Goal: Task Accomplishment & Management: Manage account settings

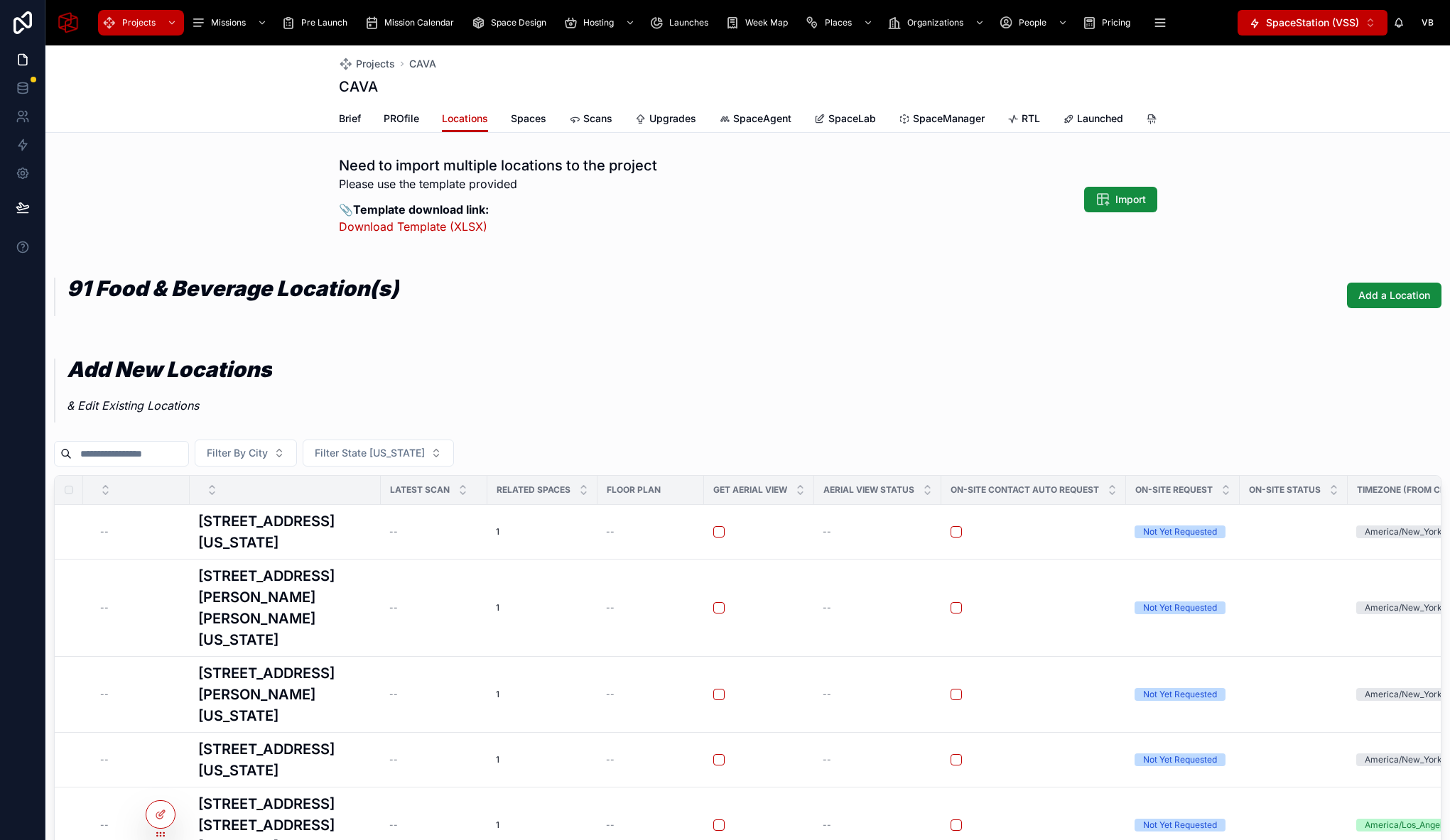
click at [239, 175] on div "Need to import multiple locations to the project Please use the template provid…" at bounding box center [747, 200] width 1405 height 100
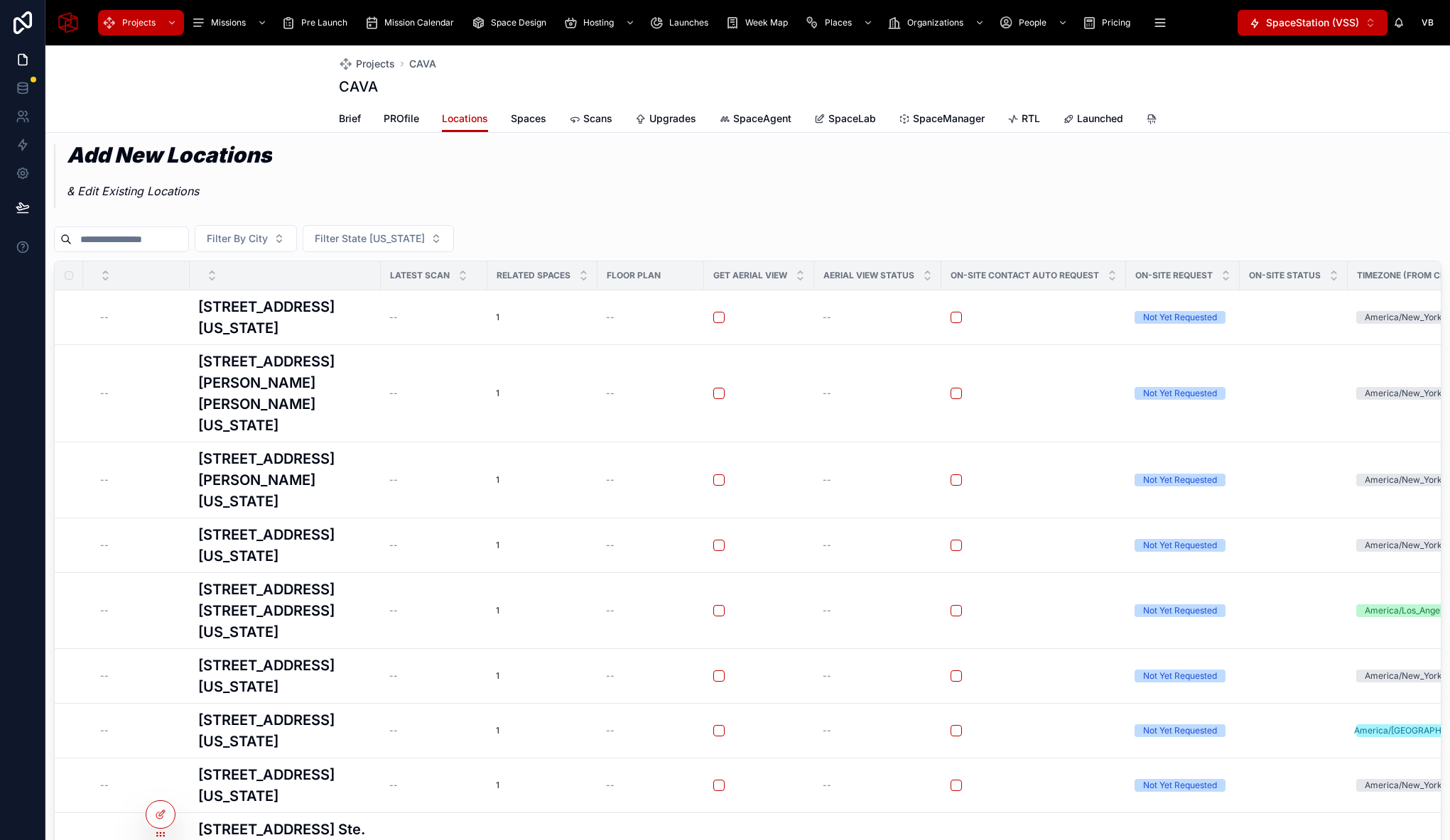
click at [485, 201] on div "Add New Locations & Edit Existing Locations" at bounding box center [747, 174] width 1388 height 84
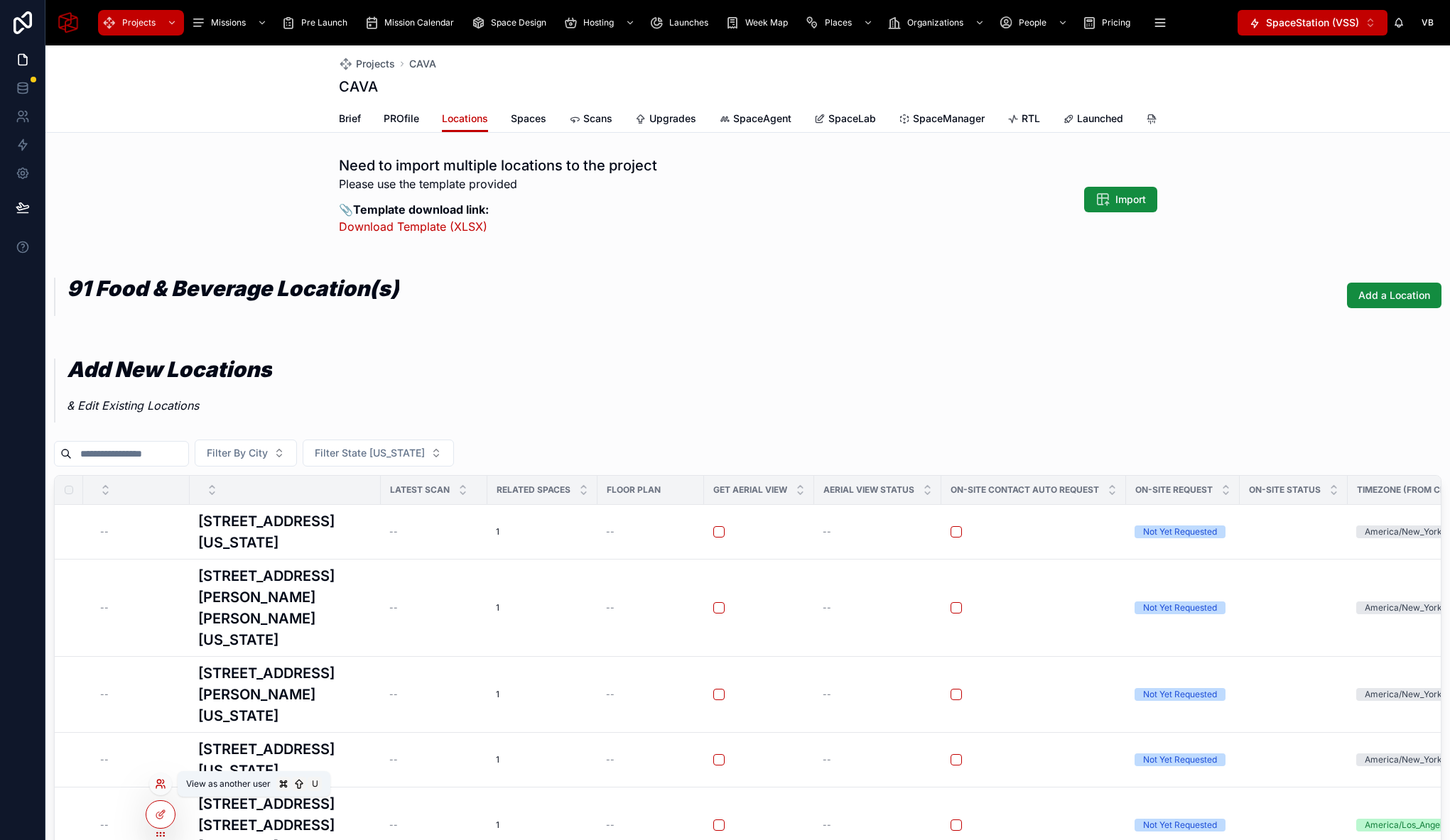
click at [164, 785] on icon at bounding box center [164, 786] width 2 height 3
click at [585, 422] on div "Add New Locations & Edit Existing Locations" at bounding box center [747, 389] width 1388 height 84
click at [934, 22] on span "Organizations" at bounding box center [936, 23] width 57 height 11
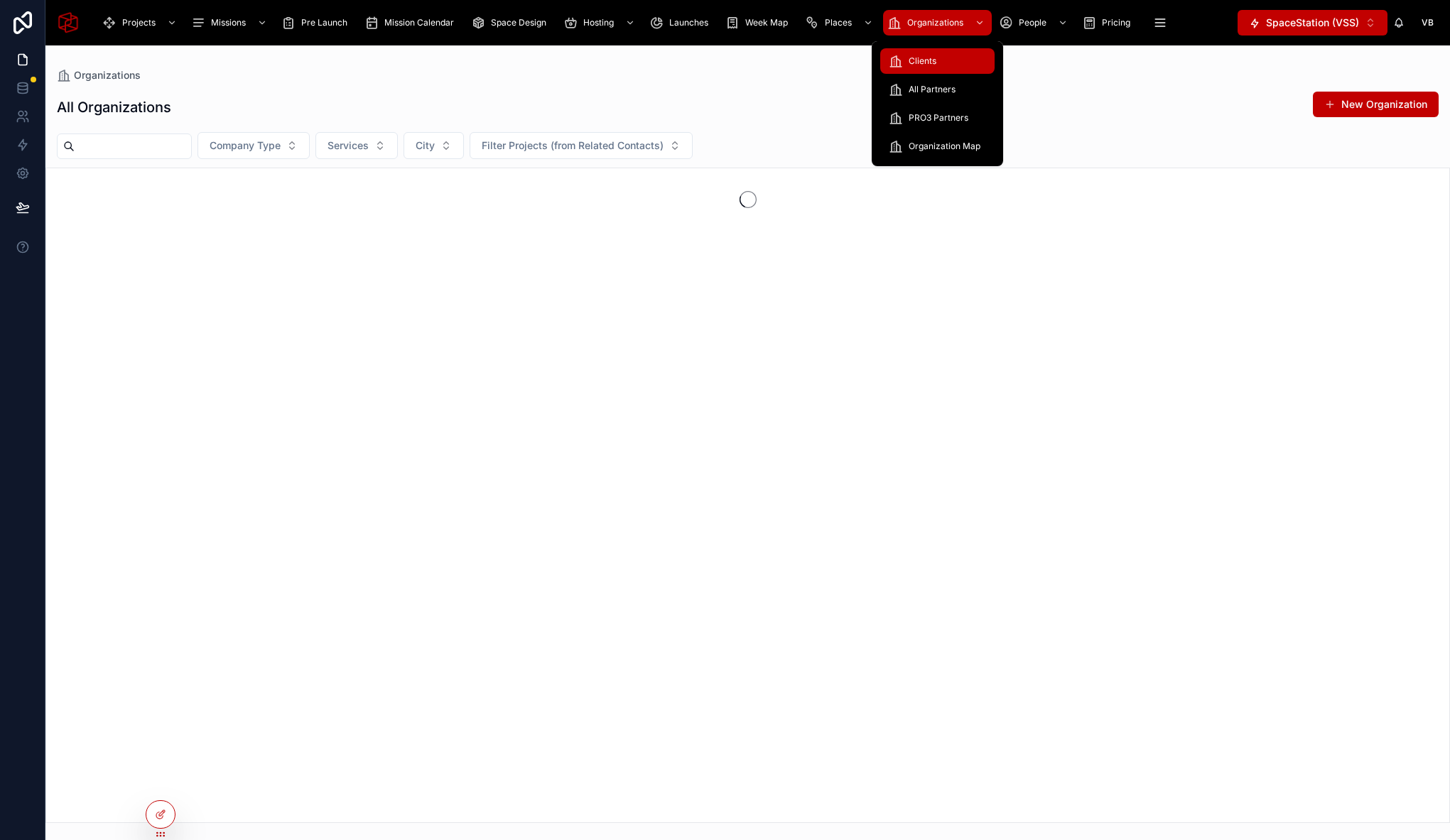
click at [937, 58] on div "Clients" at bounding box center [937, 61] width 97 height 23
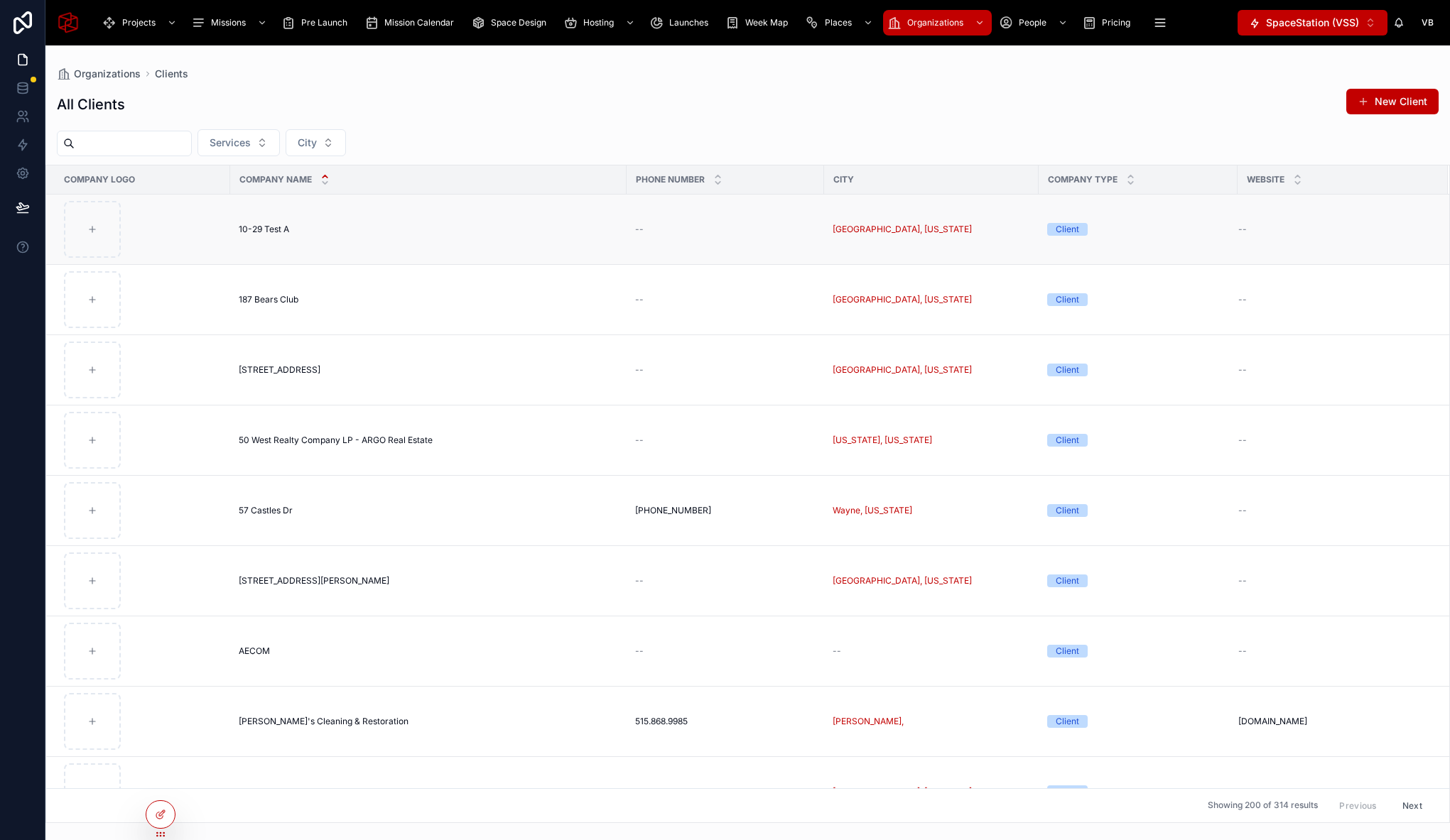
click at [364, 226] on div "10-29 Test A 10-29 Test A" at bounding box center [428, 230] width 380 height 11
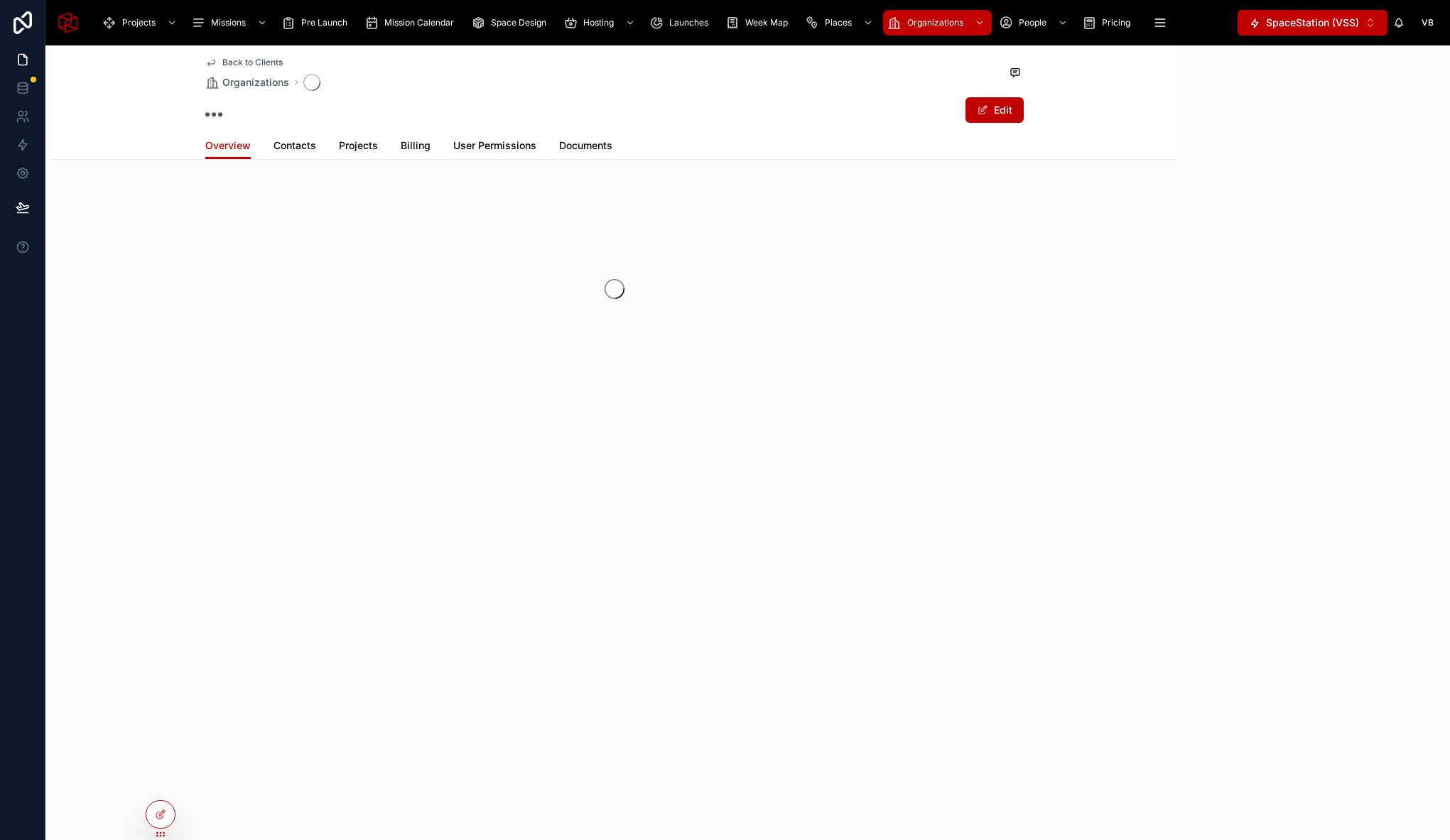
click at [516, 148] on span "User Permissions" at bounding box center [495, 145] width 83 height 14
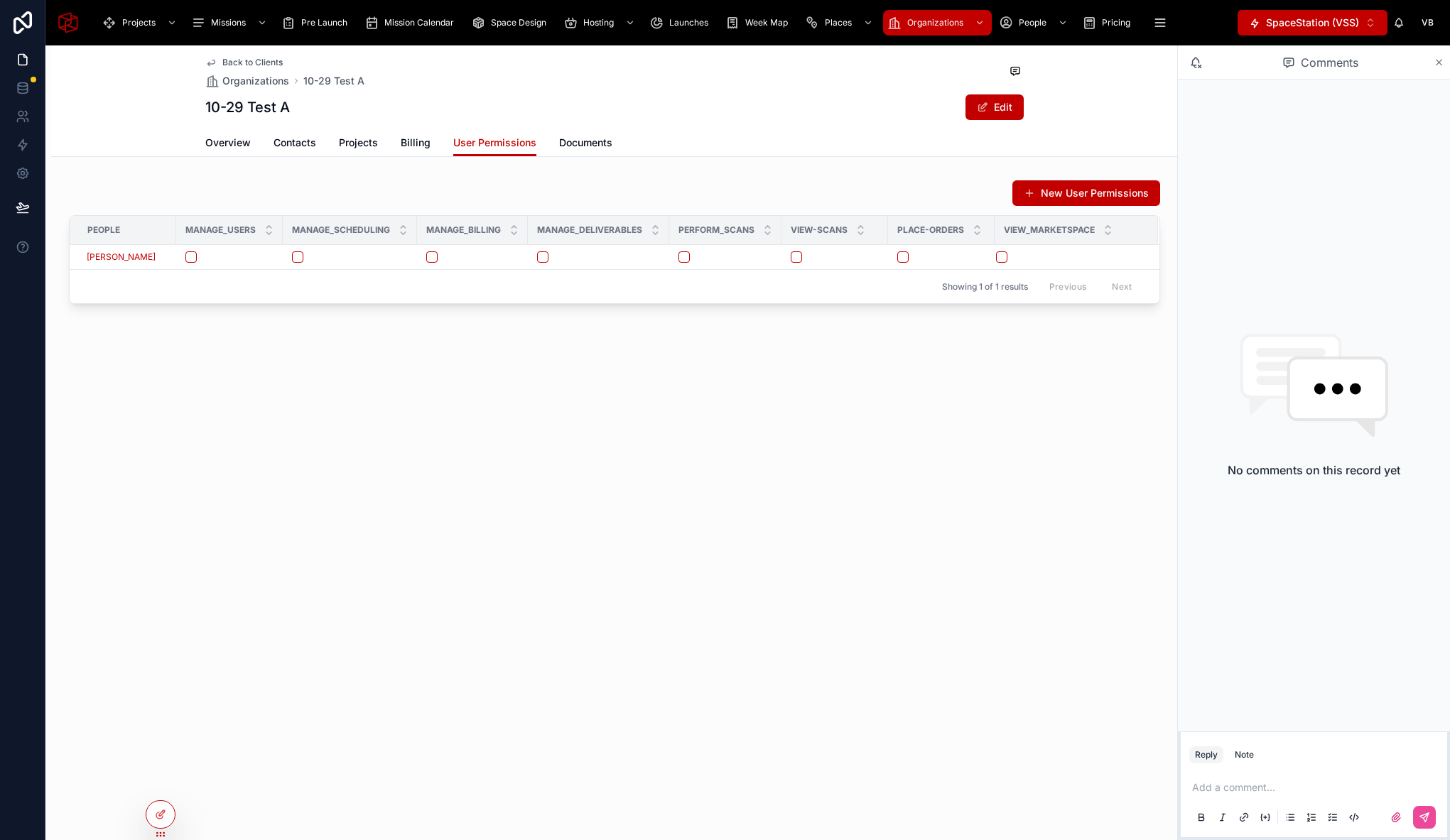
click at [1442, 62] on icon at bounding box center [1439, 62] width 10 height 11
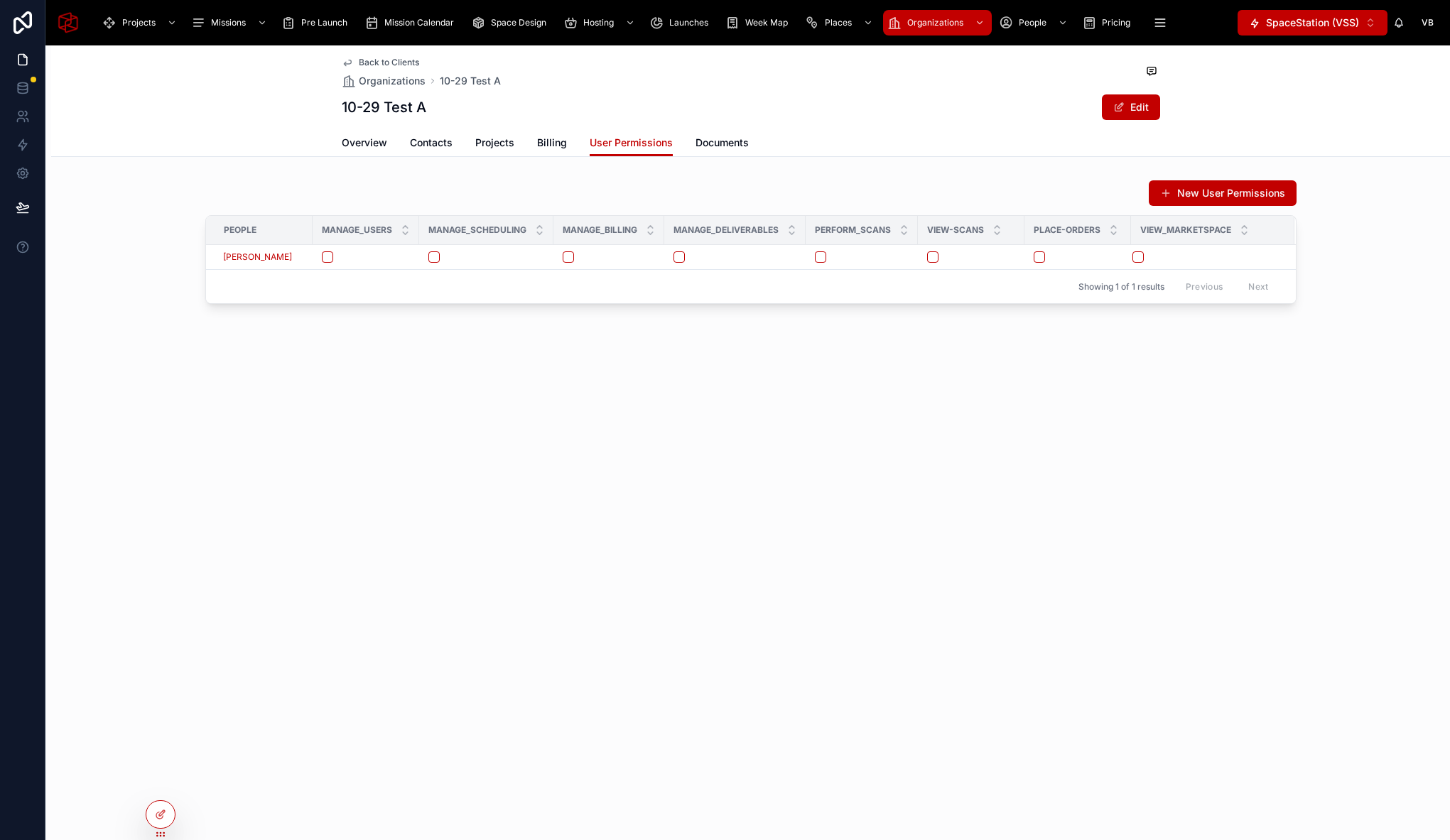
click at [764, 512] on div "Back to Clients Organizations 10-29 Test A 10-29 Test A Edit User Permissions O…" at bounding box center [747, 443] width 1405 height 795
